Goal: Task Accomplishment & Management: Use online tool/utility

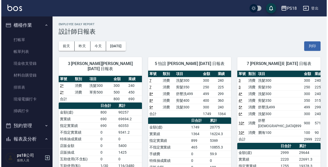
scroll to position [120, 0]
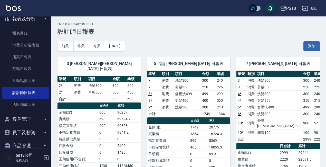
drag, startPoint x: 0, startPoint y: 164, endPoint x: 19, endPoint y: 153, distance: 22.2
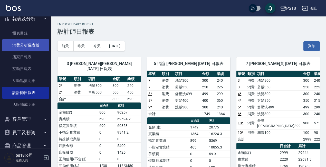
drag, startPoint x: 19, startPoint y: 153, endPoint x: 28, endPoint y: 45, distance: 108.1
click at [27, 34] on link "報表目錄" at bounding box center [25, 33] width 47 height 12
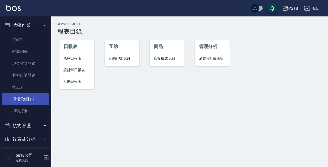
click at [25, 97] on link "現場電腦打卡" at bounding box center [25, 99] width 47 height 12
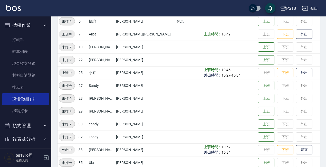
scroll to position [103, 0]
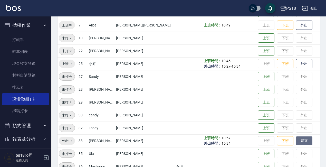
click at [296, 141] on button "歸來" at bounding box center [304, 140] width 16 height 9
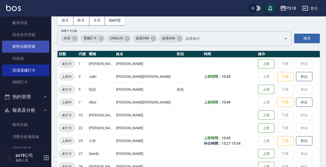
scroll to position [28, 0]
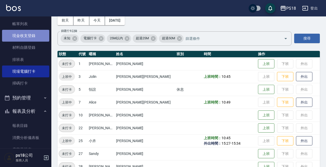
click at [34, 35] on link "現金收支登錄" at bounding box center [25, 36] width 47 height 12
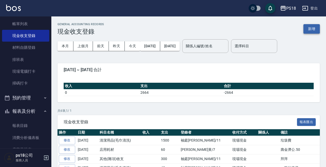
click at [312, 27] on button "新增" at bounding box center [311, 28] width 16 height 9
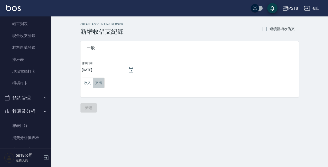
click at [98, 84] on button "支出" at bounding box center [99, 82] width 12 height 11
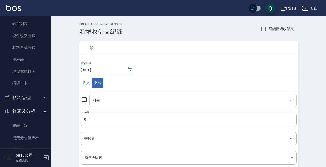
click at [135, 101] on input "科目" at bounding box center [189, 100] width 195 height 9
click at [61, 45] on div "CREATE ACCOUNTING RECORD 新增收借支紀錄 連續新增收借支 一般 開單日期 [DATE] 收入 支出 科目 科目 金額 0 金額 登錄者…" at bounding box center [188, 121] width 274 height 210
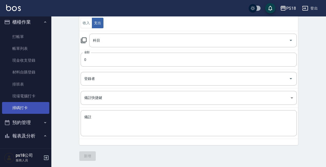
scroll to position [2, 0]
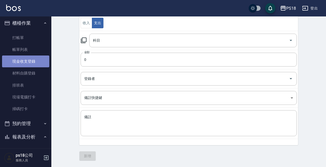
click at [30, 63] on link "現金收支登錄" at bounding box center [25, 61] width 47 height 12
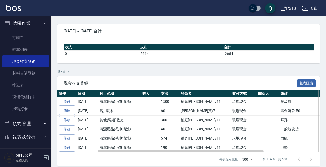
scroll to position [44, 0]
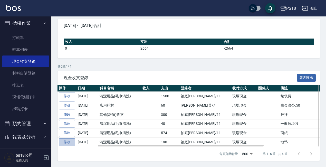
click at [70, 143] on link "修改" at bounding box center [67, 142] width 16 height 8
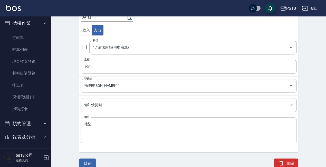
scroll to position [54, 0]
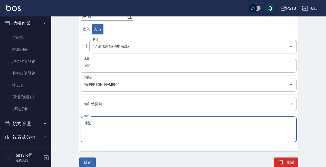
drag, startPoint x: 94, startPoint y: 124, endPoint x: 84, endPoint y: 122, distance: 10.7
click at [84, 122] on div "地墊 x 備註" at bounding box center [189, 129] width 216 height 26
click at [62, 117] on div "ACCOUNTING RECORD DETAIL 收支紀錄詳細 一般 開單日期 [DATE] 收入 支出 科目 17 清潔用品(毛巾清洗) 科目 金額 190…" at bounding box center [188, 68] width 274 height 198
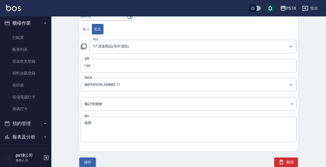
click at [87, 162] on button "儲存" at bounding box center [87, 161] width 16 height 9
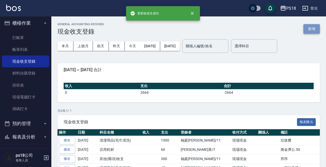
click at [310, 27] on button "新增" at bounding box center [311, 28] width 16 height 9
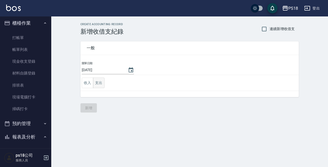
click at [100, 83] on button "支出" at bounding box center [99, 82] width 12 height 11
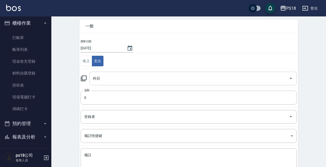
scroll to position [51, 0]
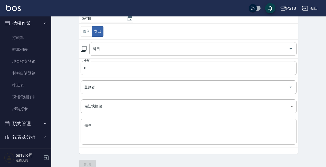
click at [98, 129] on textarea "備註" at bounding box center [188, 131] width 209 height 17
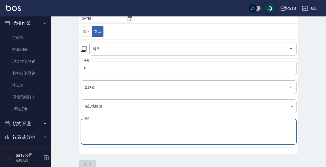
paste textarea "地墊"
type textarea "地墊"
click at [144, 51] on input "科目" at bounding box center [189, 48] width 195 height 9
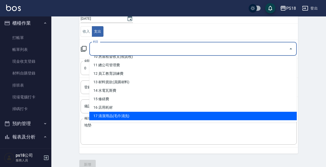
scroll to position [103, 0]
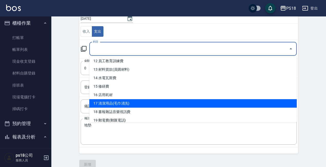
click at [105, 104] on li "17 清潔用品(毛巾清洗)" at bounding box center [192, 103] width 207 height 8
type input "17 清潔用品(毛巾清洗)"
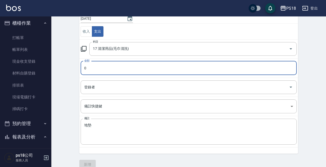
click at [107, 67] on input "0" at bounding box center [189, 68] width 216 height 14
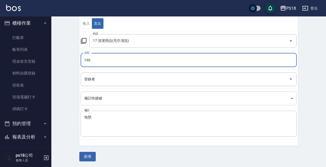
scroll to position [60, 0]
type input "190"
click at [155, 81] on input "登錄者" at bounding box center [185, 78] width 204 height 9
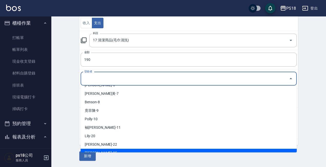
scroll to position [0, 0]
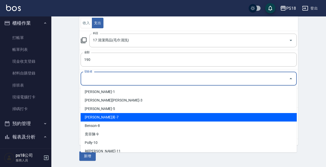
click at [91, 117] on li "[PERSON_NAME]黃-7" at bounding box center [189, 117] width 216 height 8
type input "[PERSON_NAME]黃-7"
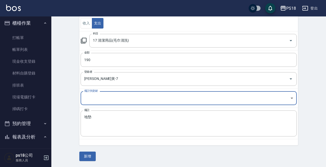
scroll to position [60, 0]
click at [91, 157] on button "新增" at bounding box center [87, 155] width 16 height 9
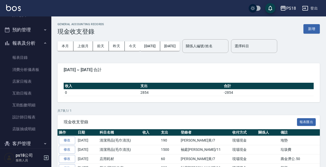
scroll to position [105, 0]
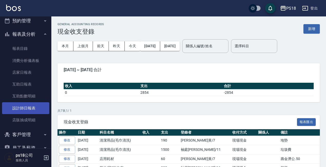
click at [29, 108] on link "設計師日報表" at bounding box center [25, 108] width 47 height 12
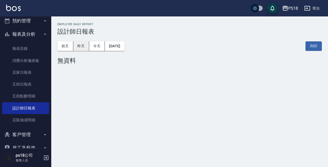
click at [83, 47] on button "昨天" at bounding box center [81, 45] width 16 height 9
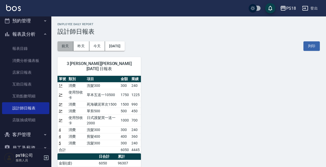
click at [65, 46] on button "前天" at bounding box center [65, 45] width 16 height 9
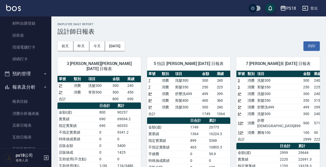
scroll to position [2, 0]
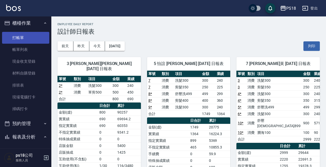
click at [24, 37] on link "打帳單" at bounding box center [25, 38] width 47 height 12
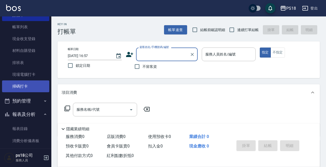
scroll to position [53, 0]
